Goal: Task Accomplishment & Management: Manage account settings

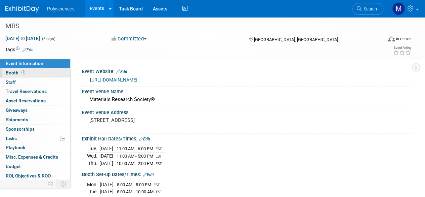
click at [56, 72] on link "Booth" at bounding box center [35, 72] width 70 height 9
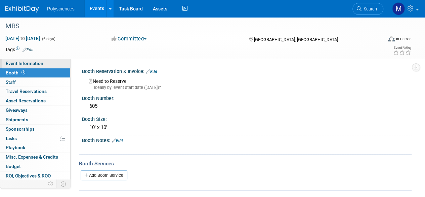
click at [57, 64] on link "Event Information" at bounding box center [35, 63] width 70 height 9
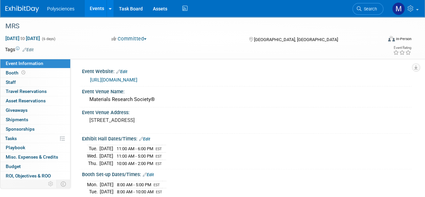
click at [230, 75] on div "[URL][DOMAIN_NAME]" at bounding box center [247, 78] width 320 height 9
click at [45, 74] on link "Booth" at bounding box center [35, 72] width 70 height 9
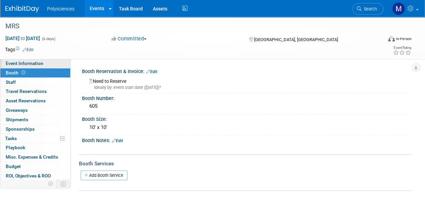
click at [46, 65] on link "Event Information" at bounding box center [35, 63] width 70 height 9
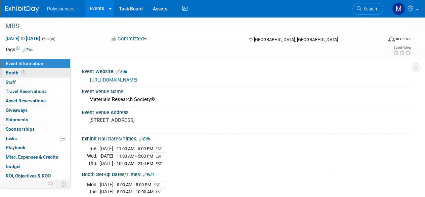
click at [46, 72] on link "Booth" at bounding box center [35, 72] width 70 height 9
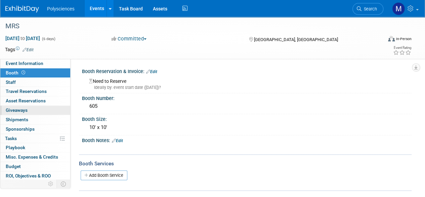
click at [40, 106] on link "0 Giveaways 0" at bounding box center [35, 110] width 70 height 9
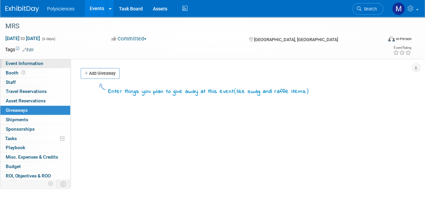
click at [52, 65] on link "Event Information" at bounding box center [35, 63] width 70 height 9
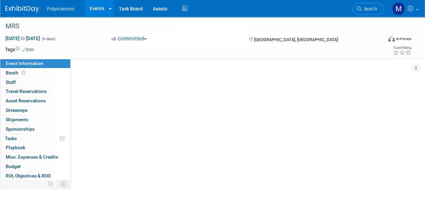
click at [52, 65] on link "Event Information" at bounding box center [35, 63] width 70 height 9
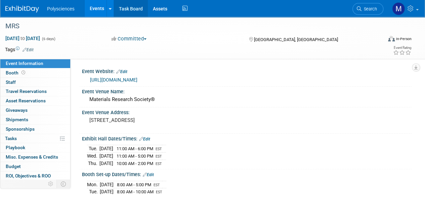
click at [130, 8] on link "Task Board" at bounding box center [131, 8] width 34 height 17
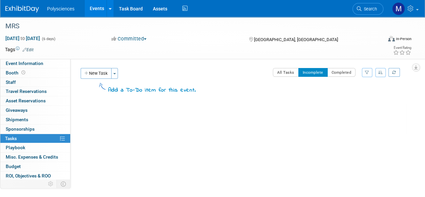
click at [205, 73] on div "All Tasks Incomplete Completed Filter by Assignee -- Select Assignee -- All una…" at bounding box center [301, 75] width 211 height 14
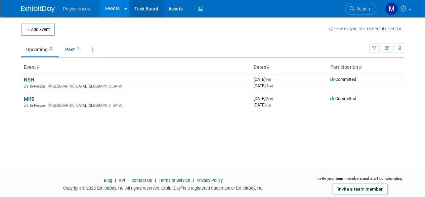
click at [152, 10] on link "Task Board" at bounding box center [146, 8] width 34 height 17
